Goal: Find specific page/section: Find specific page/section

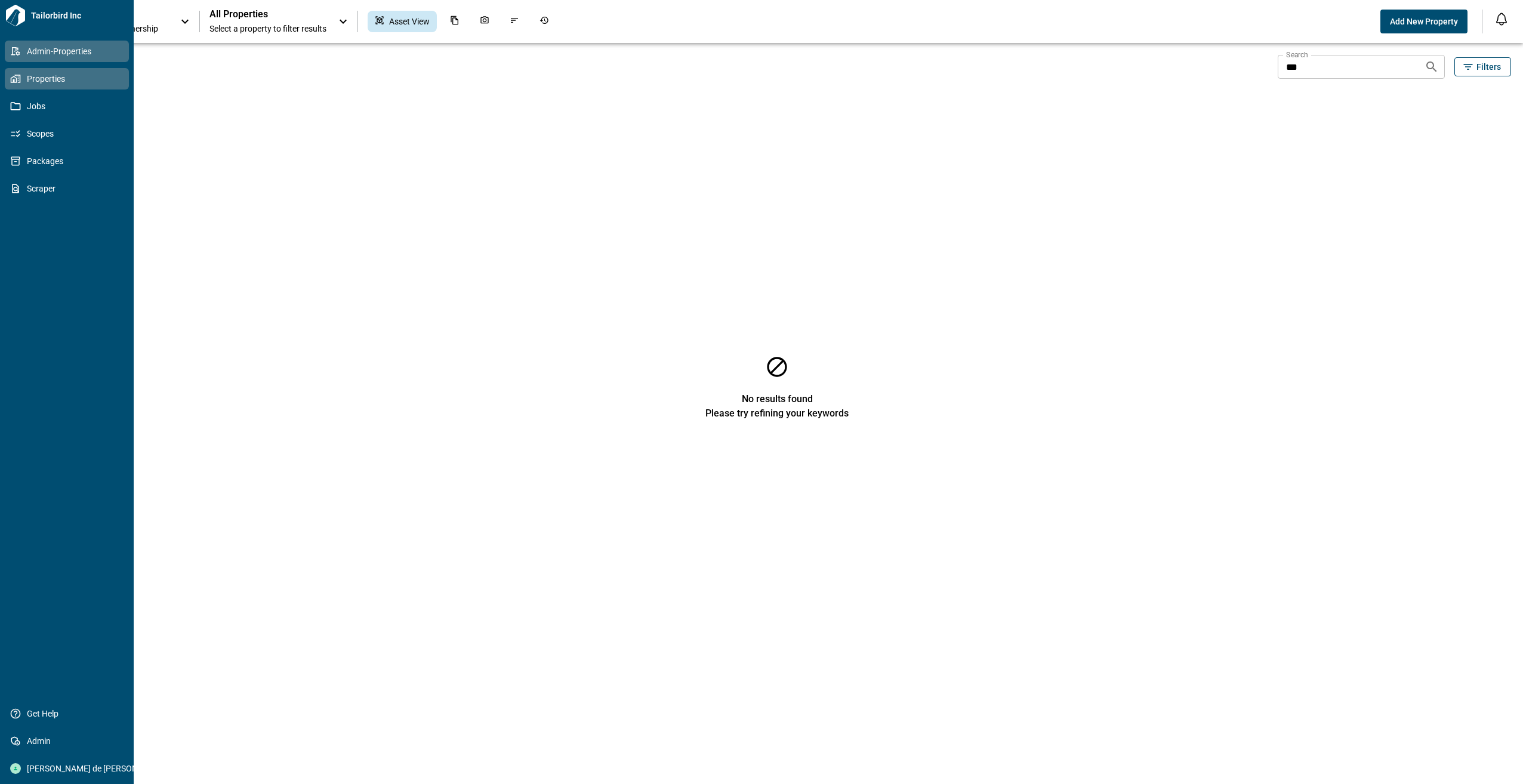
click at [15, 53] on icon at bounding box center [15, 51] width 11 height 11
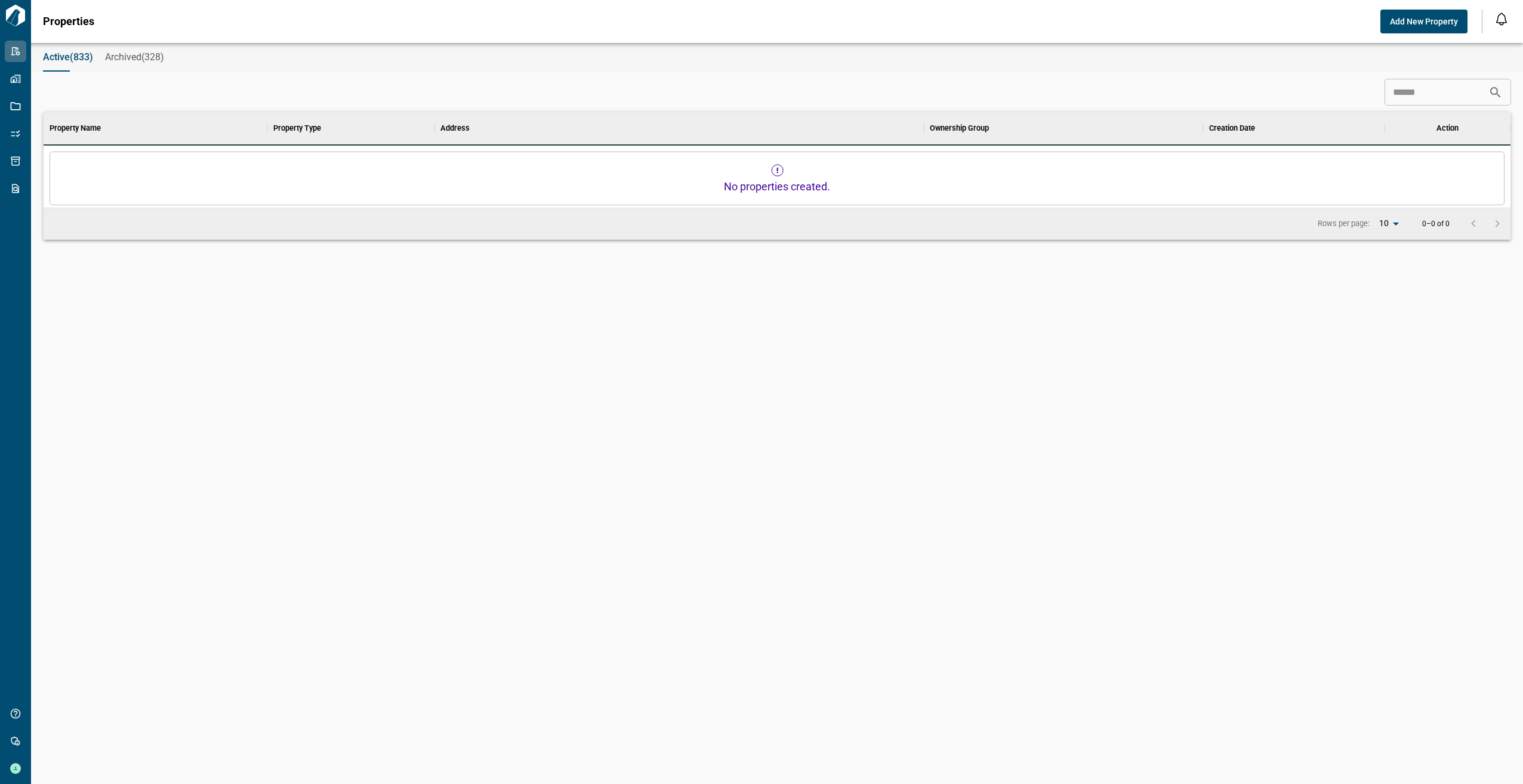
scroll to position [335, 1462]
